Goal: Task Accomplishment & Management: Use online tool/utility

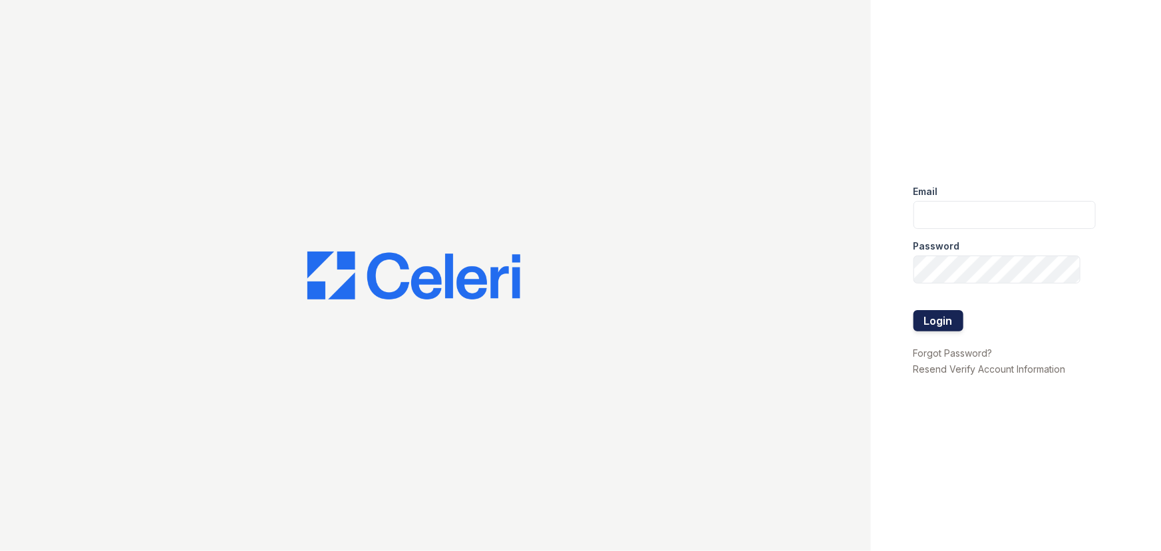
click at [959, 321] on button "Login" at bounding box center [938, 320] width 50 height 21
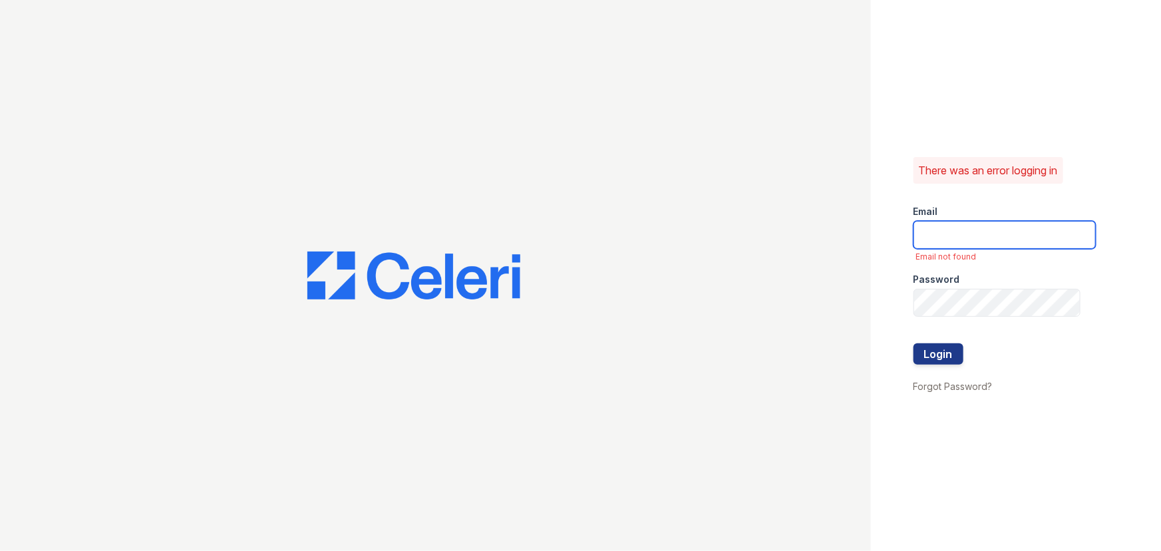
click at [953, 238] on input "email" at bounding box center [1004, 235] width 182 height 28
type input "lyndon2@cafmanagement.com"
click at [934, 357] on button "Login" at bounding box center [938, 353] width 50 height 21
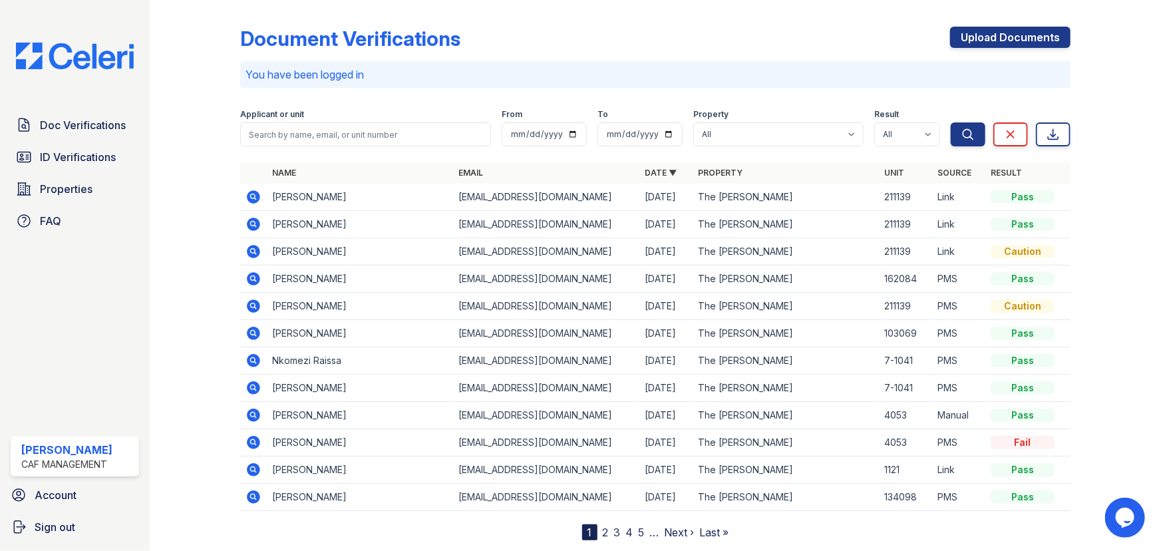
click at [1003, 250] on div "Caution" at bounding box center [1023, 251] width 64 height 13
click at [253, 249] on icon at bounding box center [253, 251] width 16 height 16
